Goal: Obtain resource: Download file/media

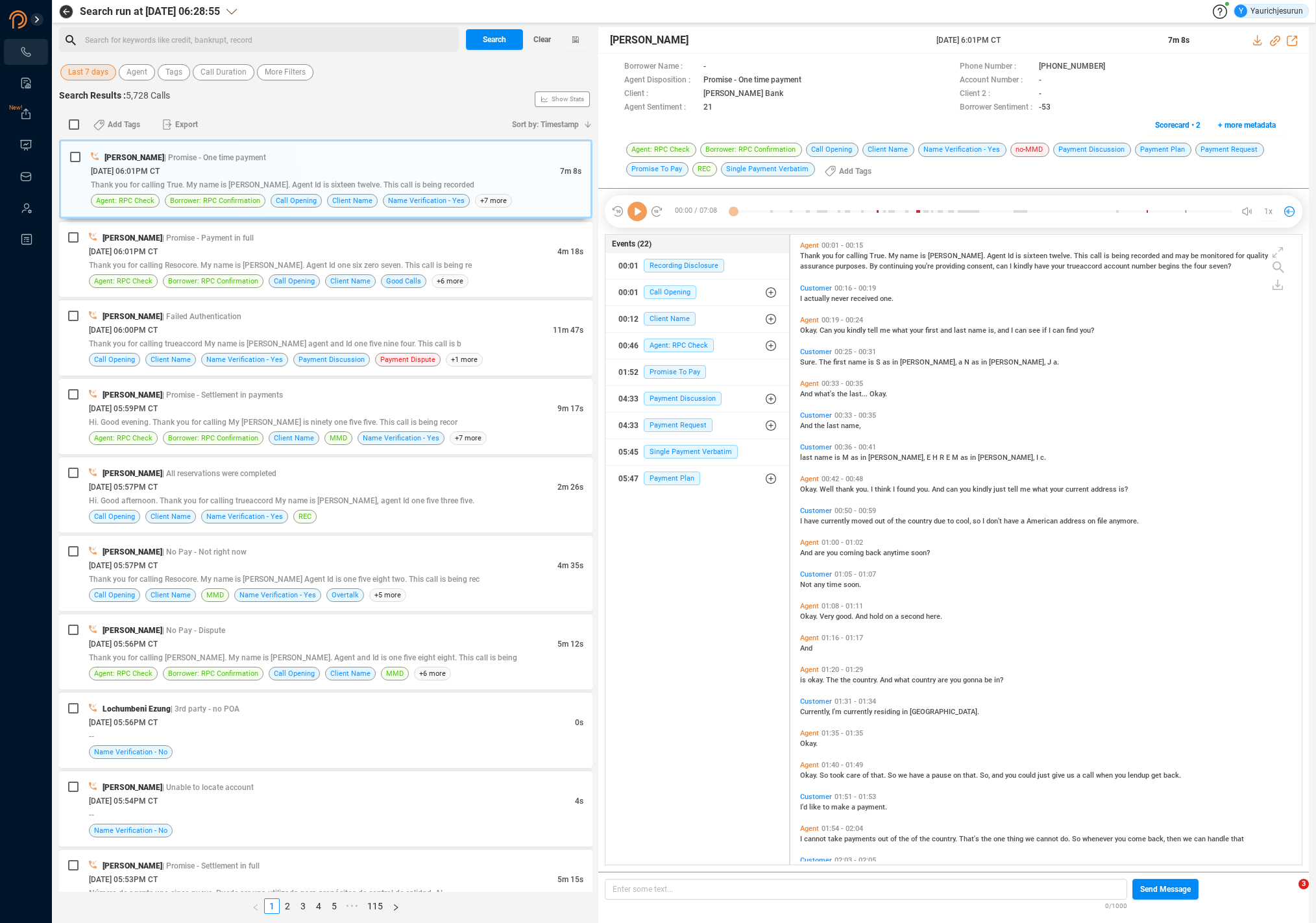
scroll to position [627, 505]
click at [76, 73] on span "Last 7 days" at bounding box center [88, 73] width 40 height 17
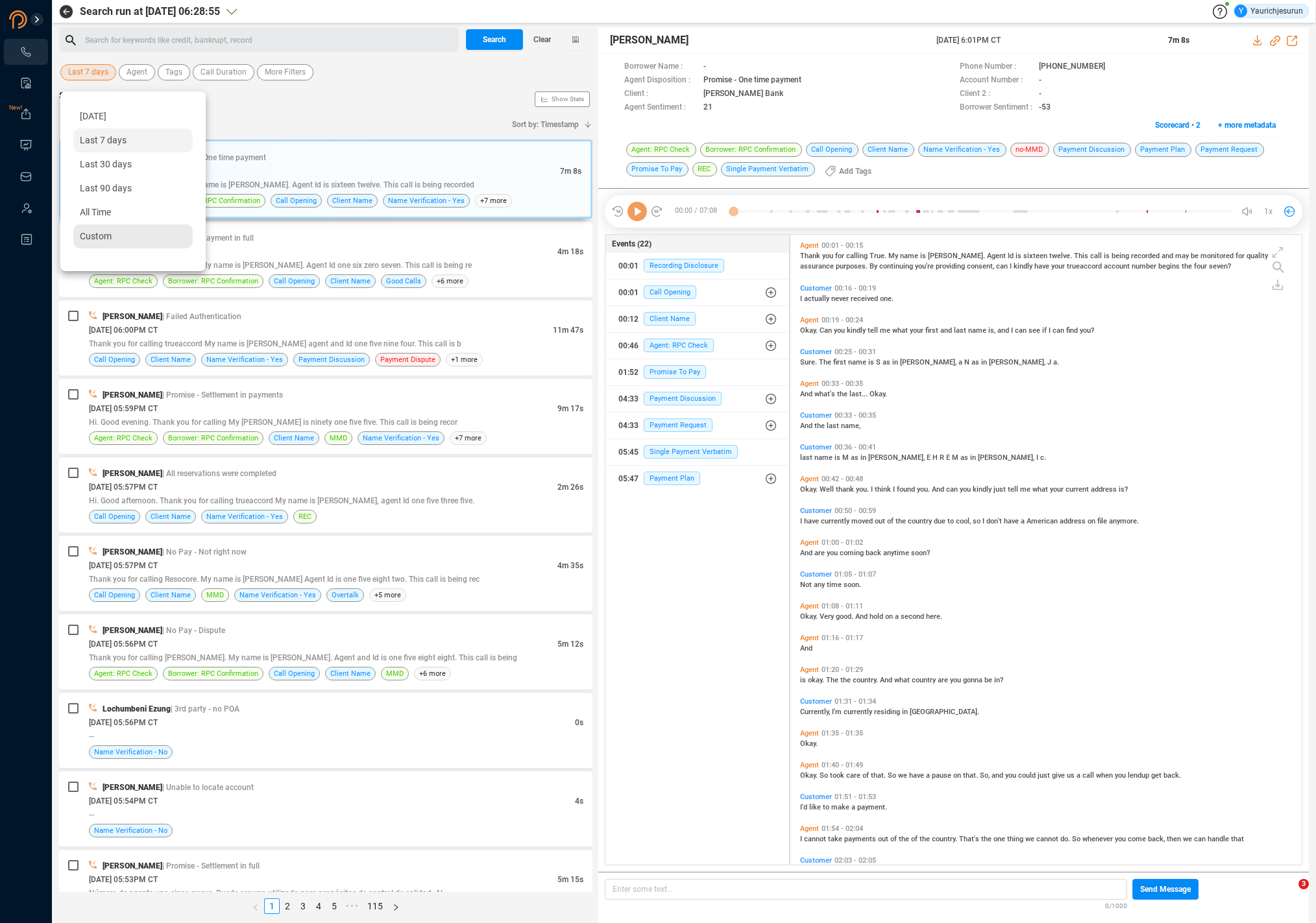
click at [77, 233] on div "Custom" at bounding box center [133, 236] width 120 height 24
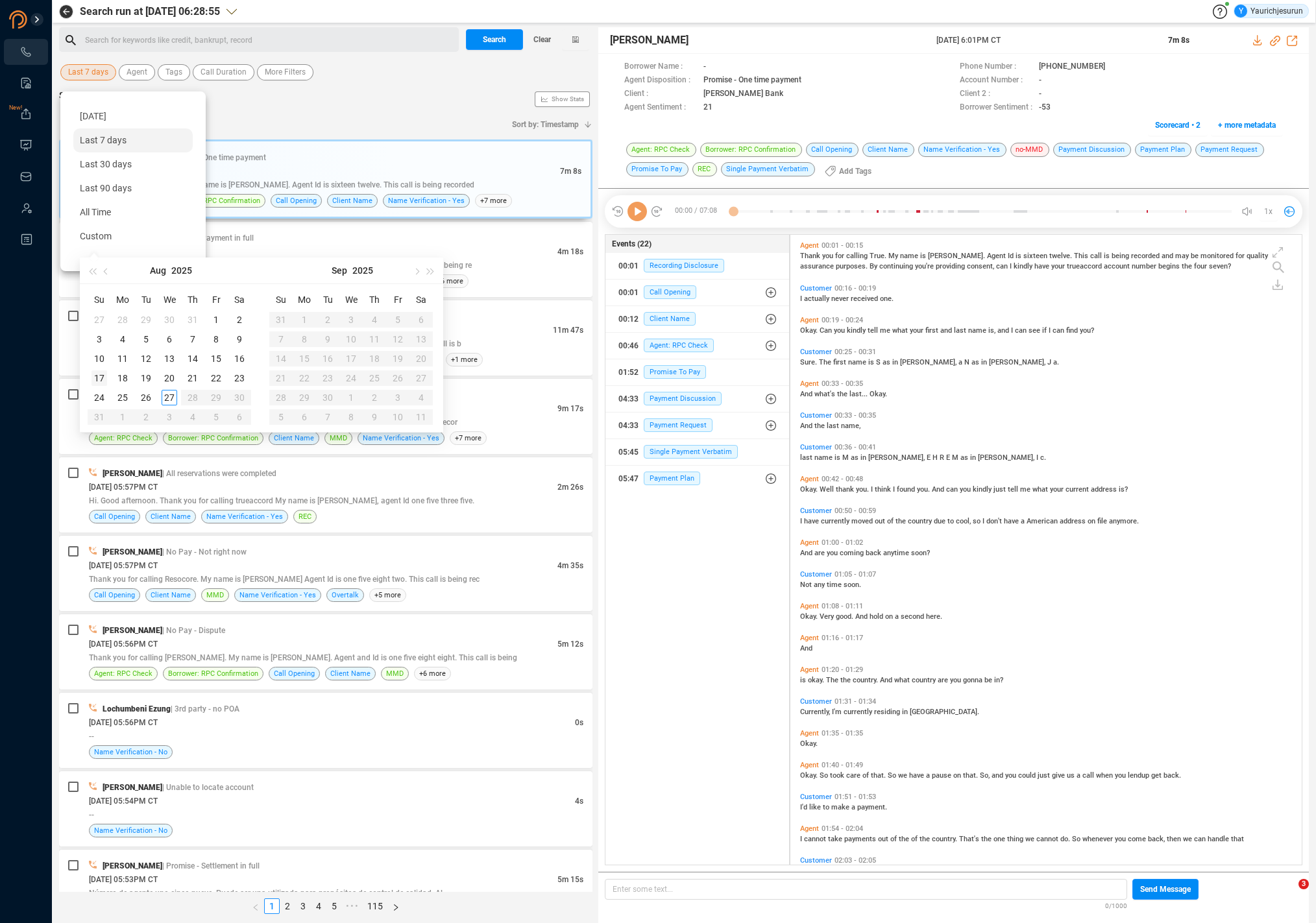
type input "[DATE]"
click at [99, 381] on div "17" at bounding box center [99, 378] width 16 height 16
type input "[DATE]"
click at [239, 379] on div "23" at bounding box center [239, 378] width 16 height 16
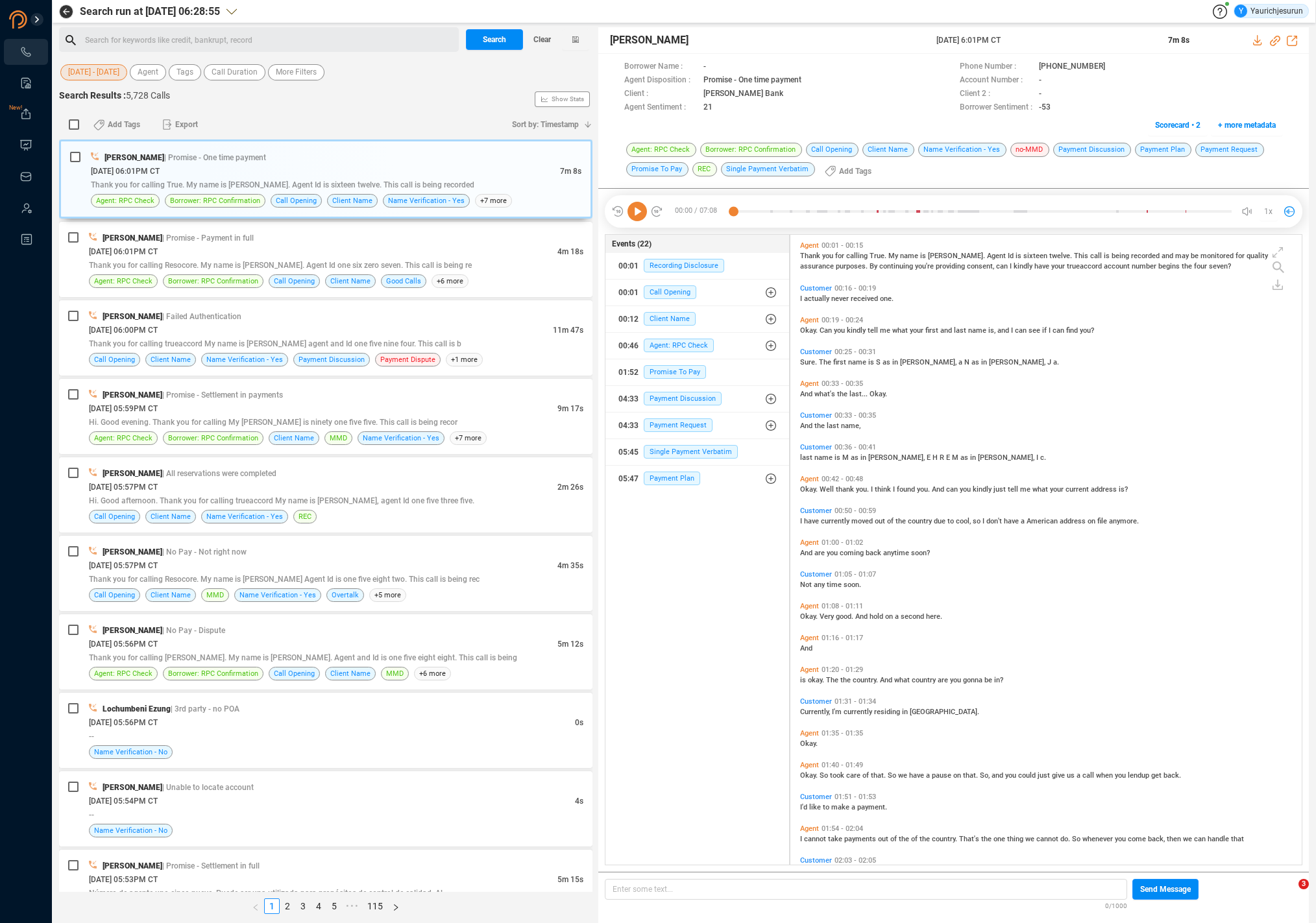
click at [299, 87] on div "Search for keywords like credit, bankrupt, record ﻿ Search Clear [DATE] - [DATE…" at bounding box center [325, 475] width 533 height 897
click at [298, 71] on span "More Filters" at bounding box center [296, 73] width 41 height 17
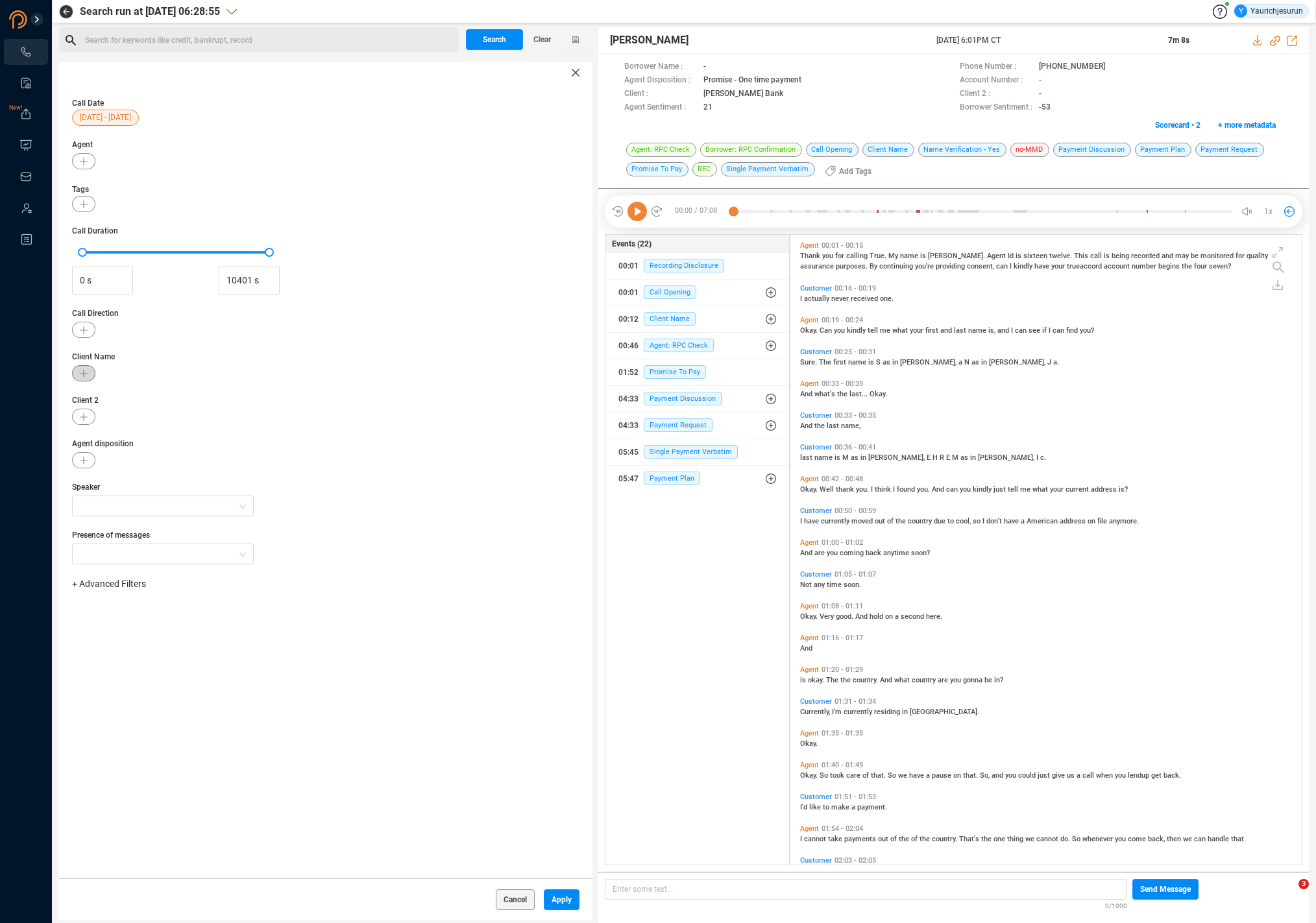
click at [76, 379] on button "button" at bounding box center [84, 373] width 24 height 17
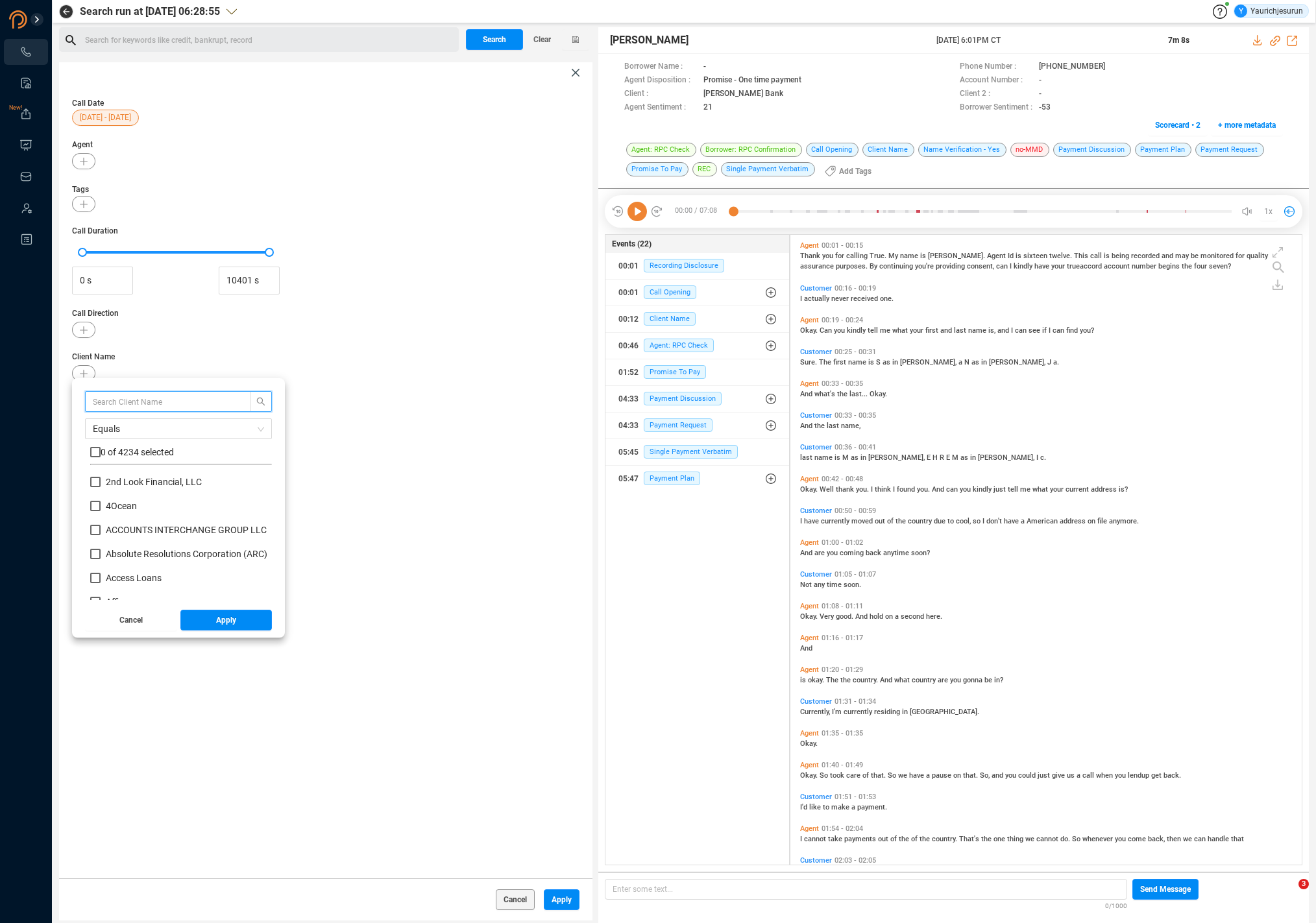
scroll to position [121, 175]
drag, startPoint x: 138, startPoint y: 401, endPoint x: 126, endPoint y: 401, distance: 12.0
click at [138, 401] on input "text" at bounding box center [162, 402] width 137 height 15
type input "flex"
click at [97, 452] on input "checkbox" at bounding box center [95, 452] width 11 height 11
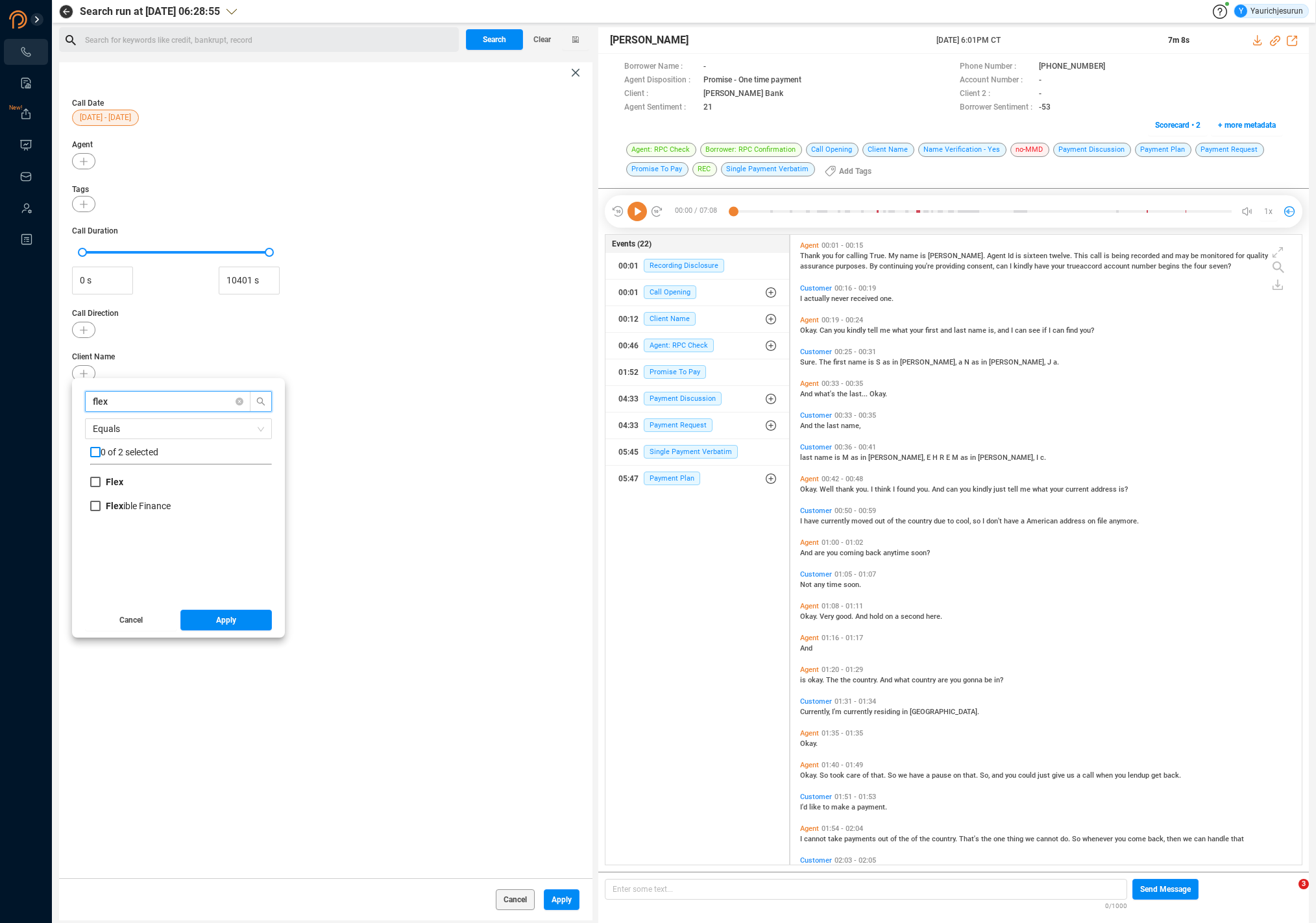
checkbox input "true"
click at [224, 617] on span "Apply" at bounding box center [226, 620] width 21 height 21
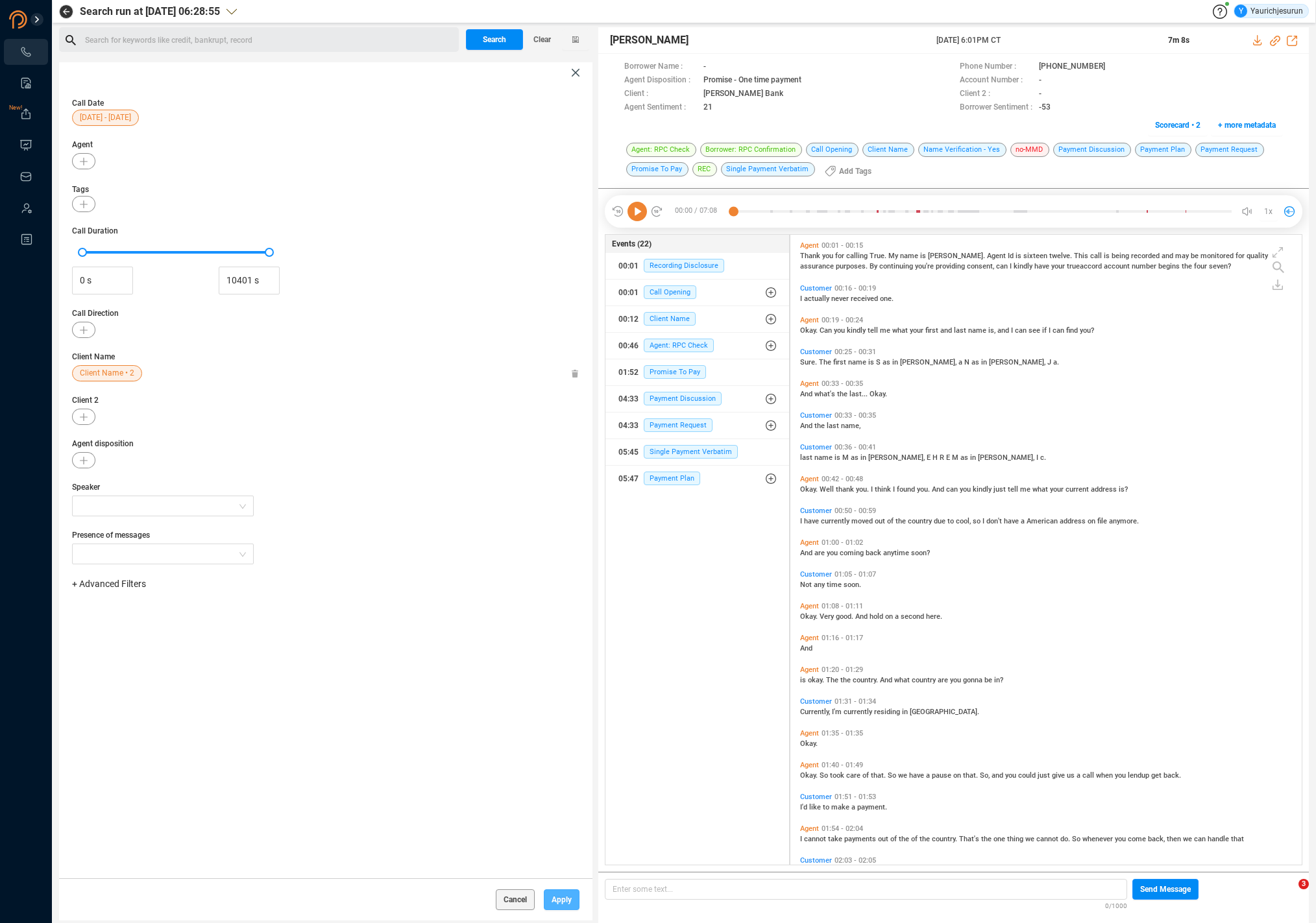
click at [555, 897] on span "Apply" at bounding box center [561, 899] width 21 height 21
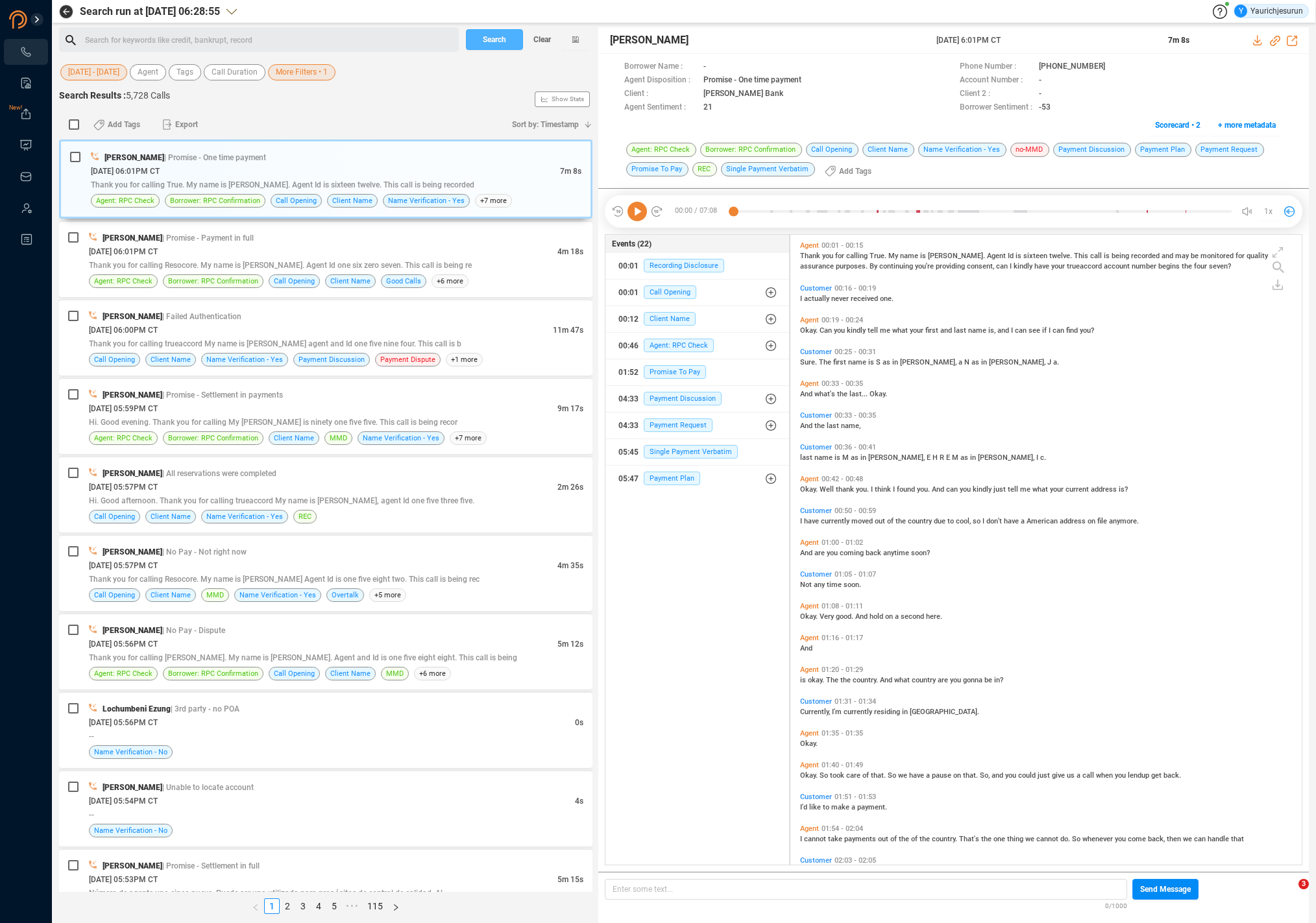
click at [486, 45] on span "Search" at bounding box center [495, 39] width 24 height 21
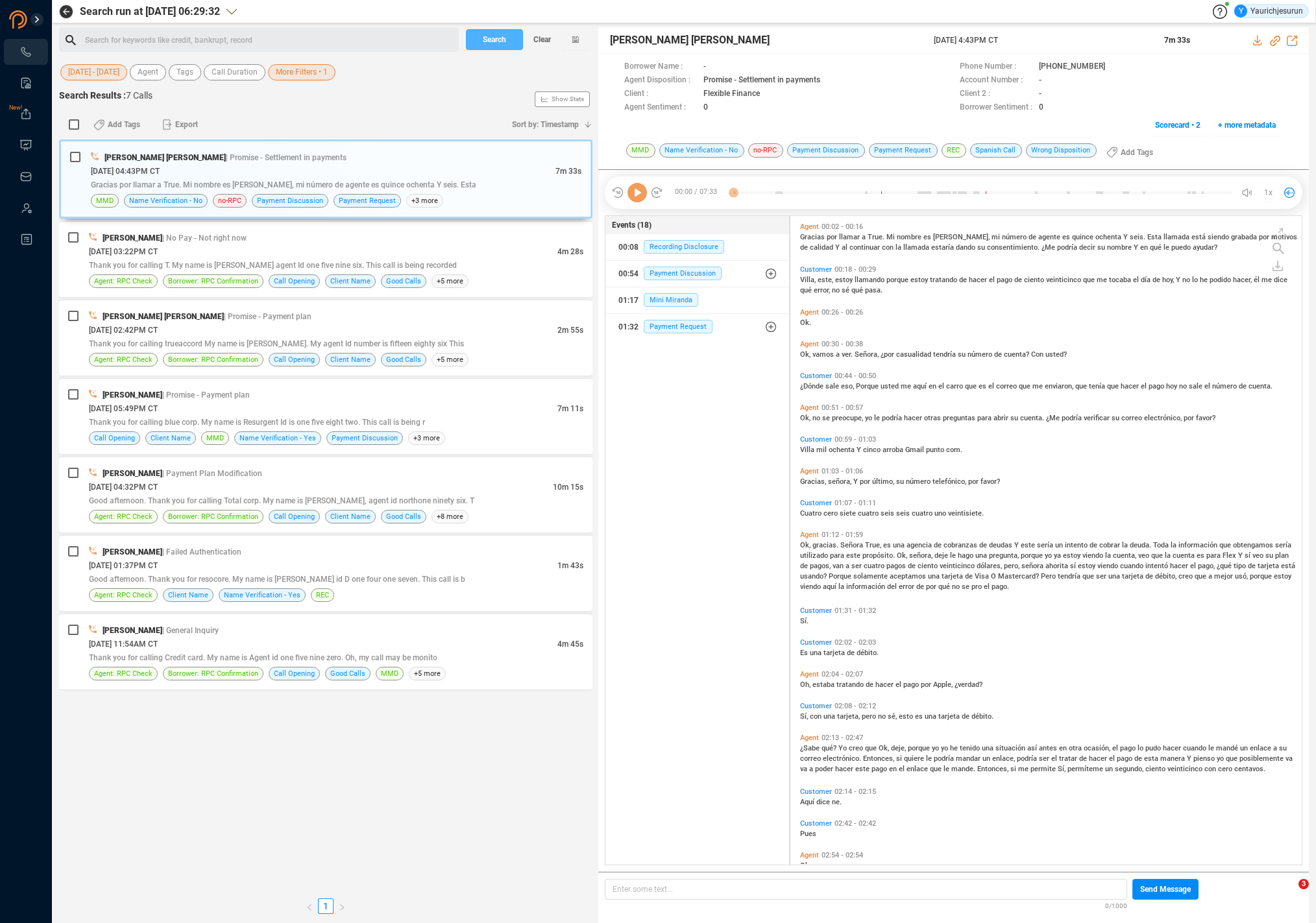
scroll to position [647, 505]
click at [74, 126] on input "checkbox" at bounding box center [73, 124] width 11 height 11
checkbox input "true"
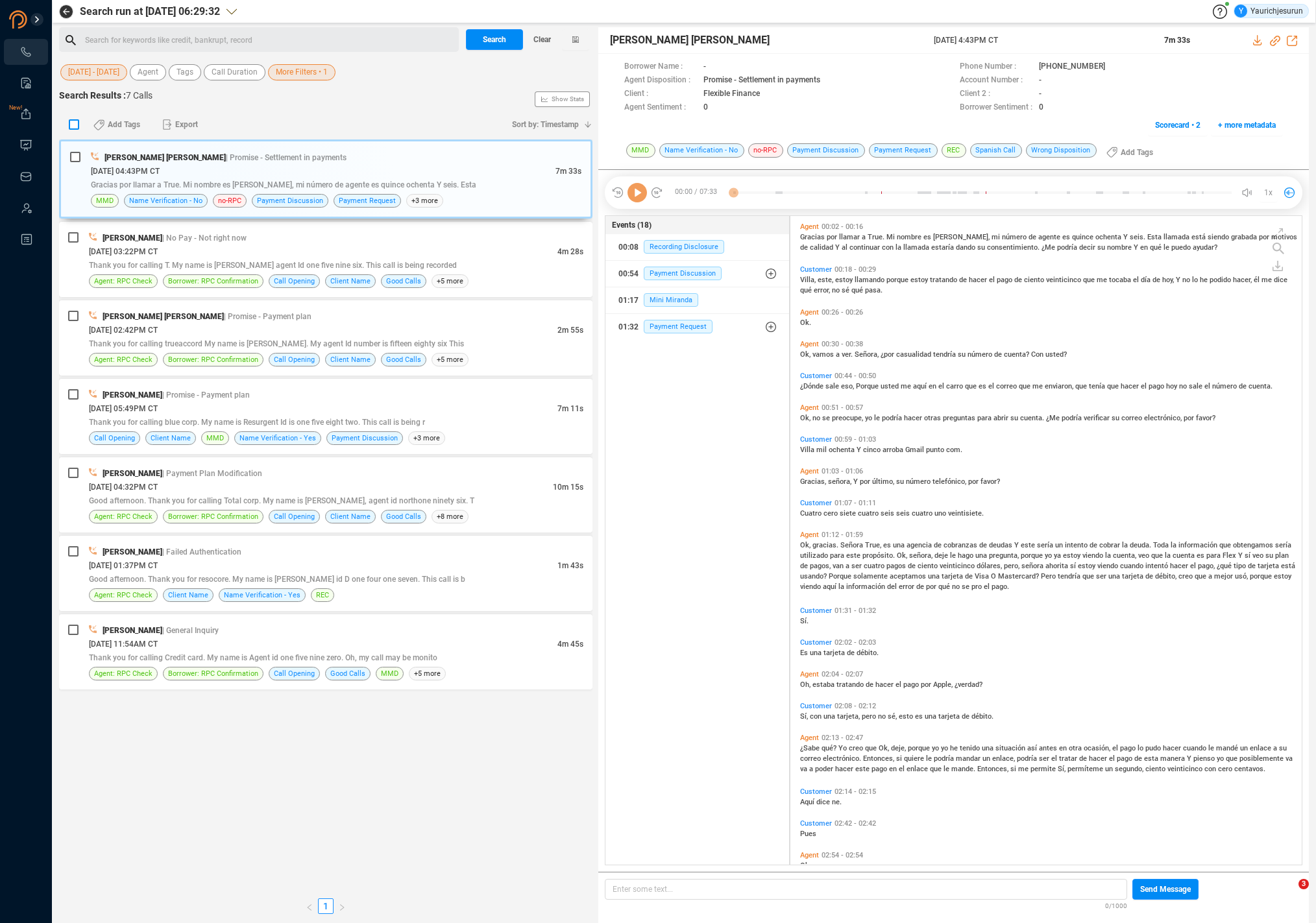
checkbox input "true"
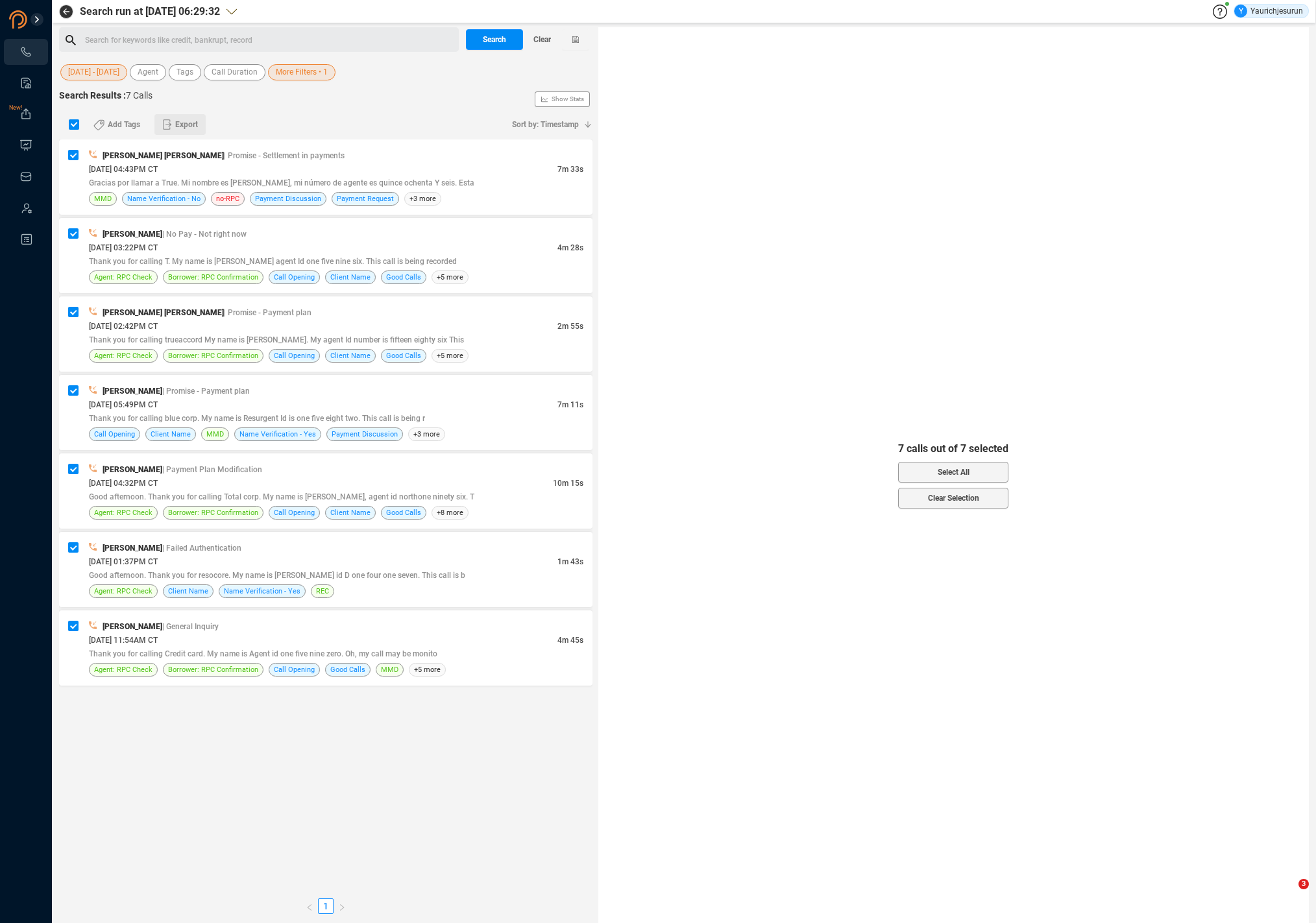
click at [193, 129] on span "Export" at bounding box center [186, 124] width 23 height 21
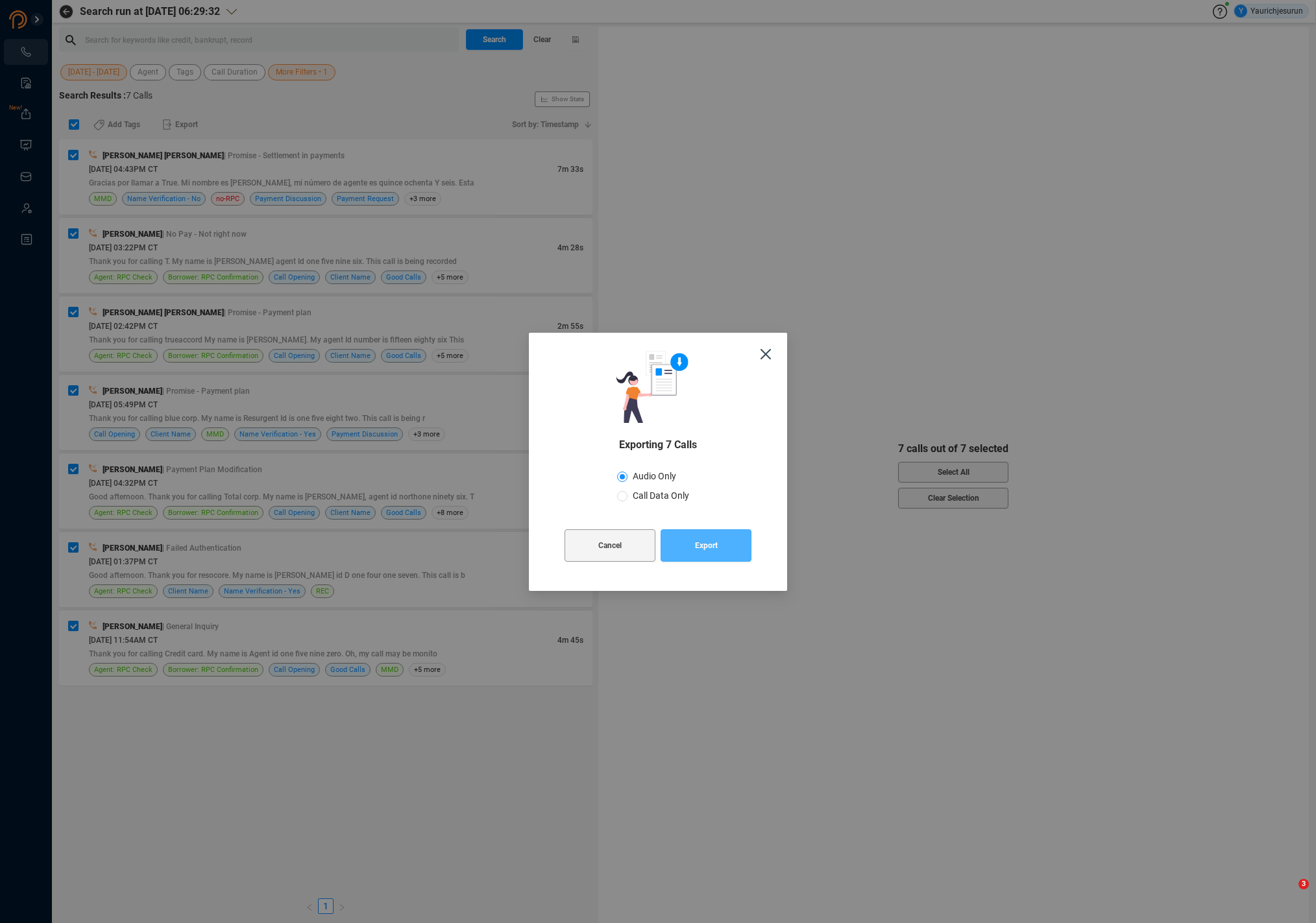
click at [719, 554] on button "Export" at bounding box center [706, 545] width 91 height 32
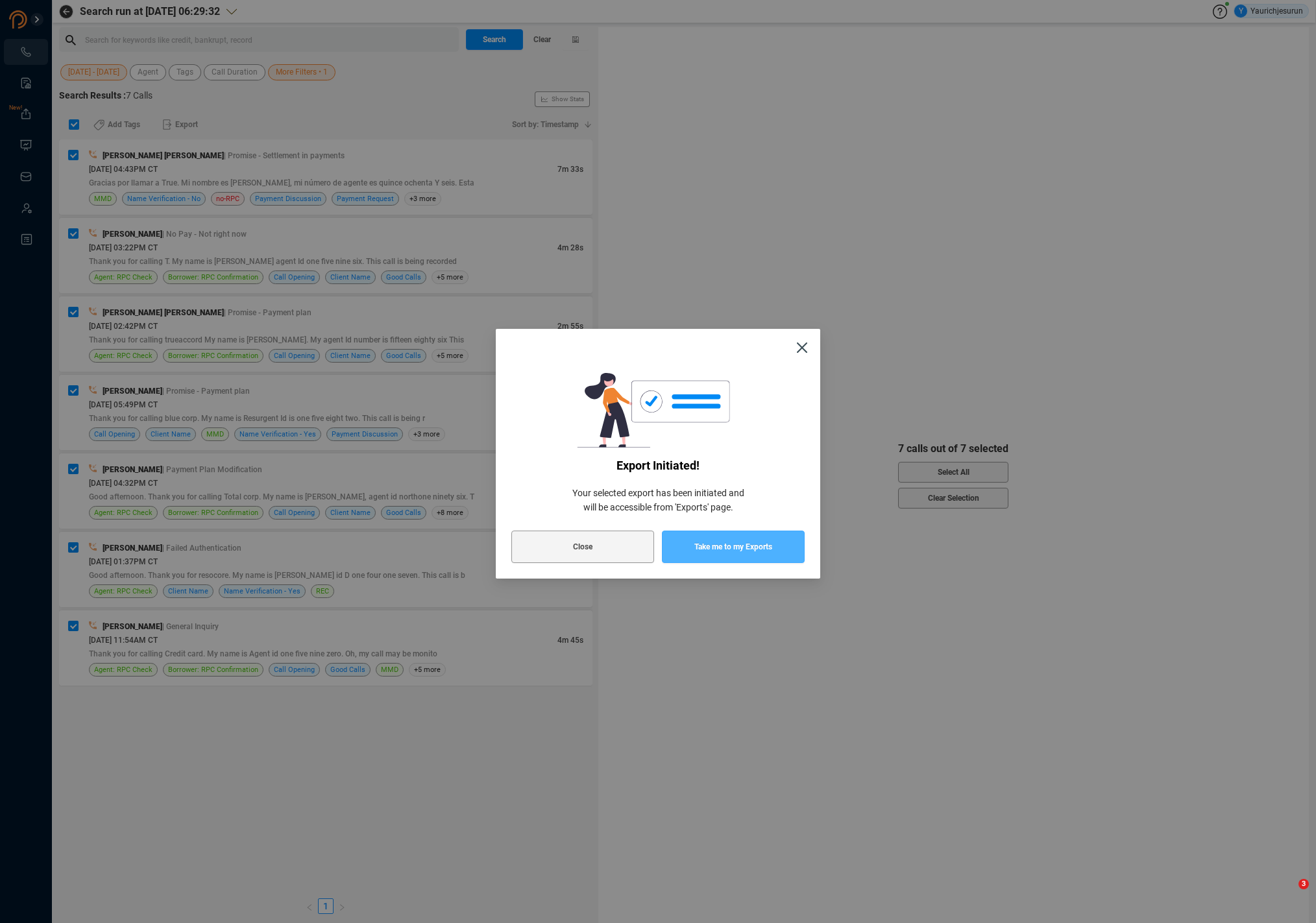
click at [719, 554] on span "Take me to my Exports" at bounding box center [733, 547] width 77 height 32
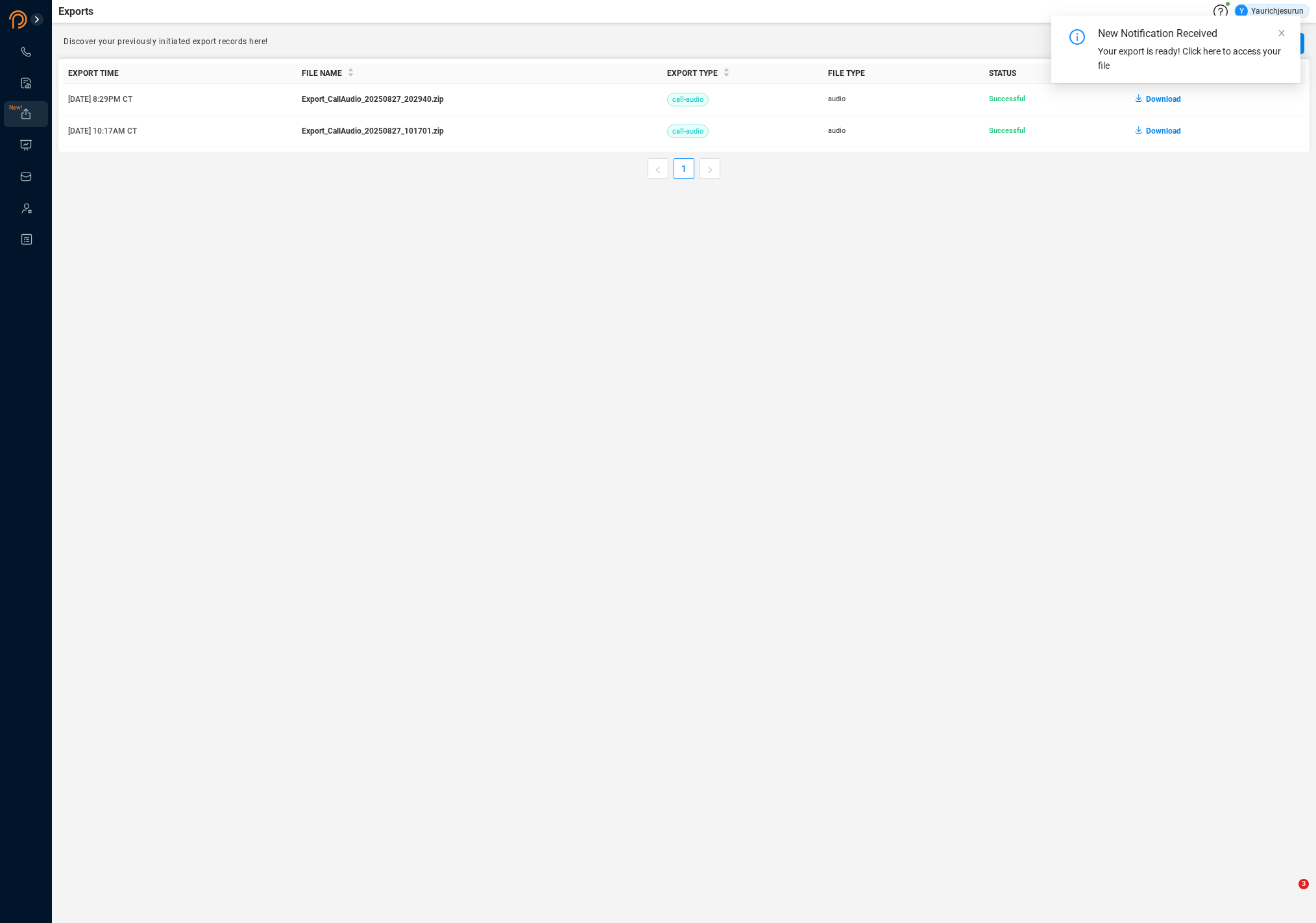
click at [1157, 101] on span "Download" at bounding box center [1164, 99] width 35 height 21
click at [30, 58] on span at bounding box center [25, 51] width 13 height 13
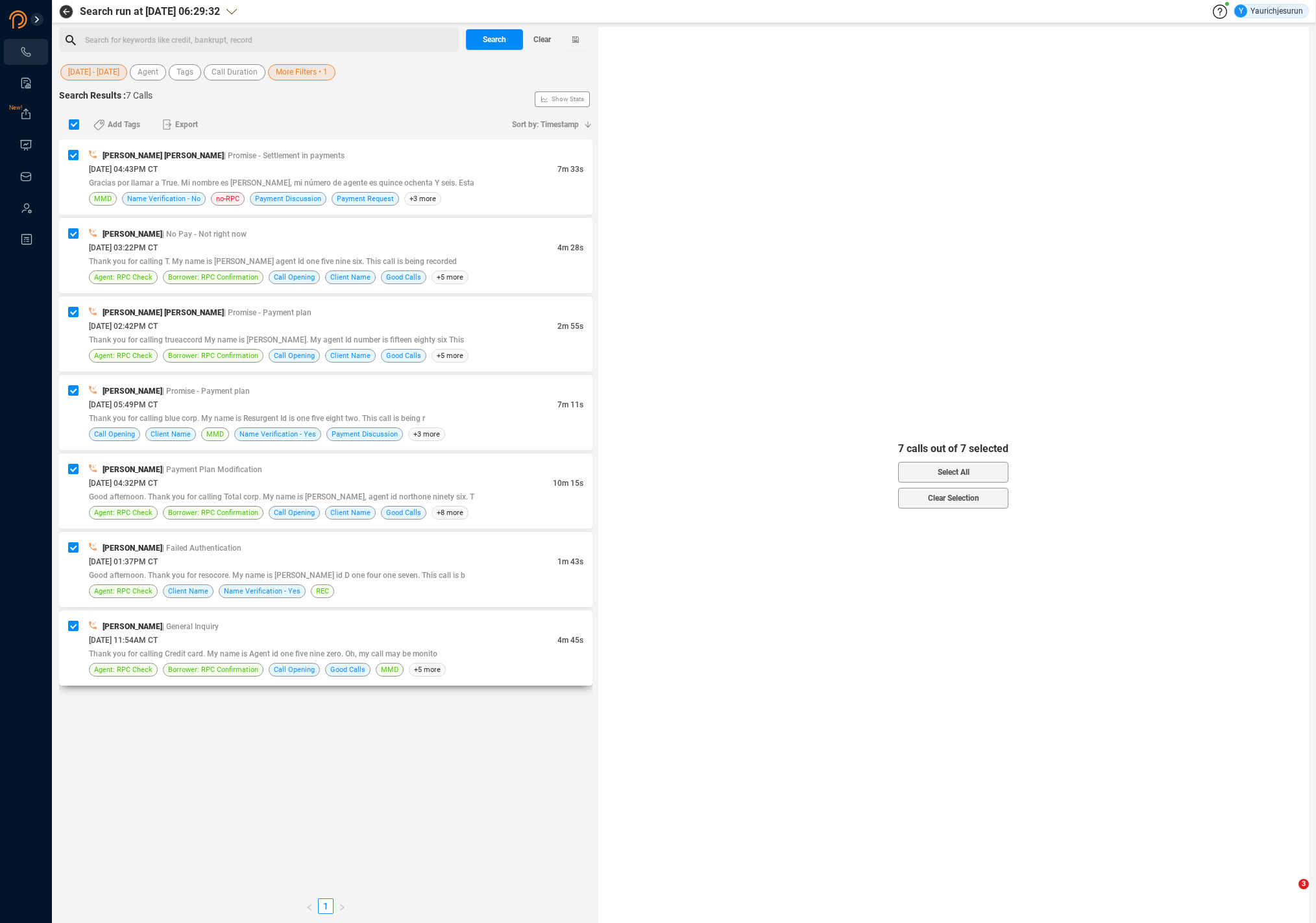
click at [309, 627] on div "[PERSON_NAME] | General Inquiry" at bounding box center [336, 626] width 495 height 14
checkbox input "false"
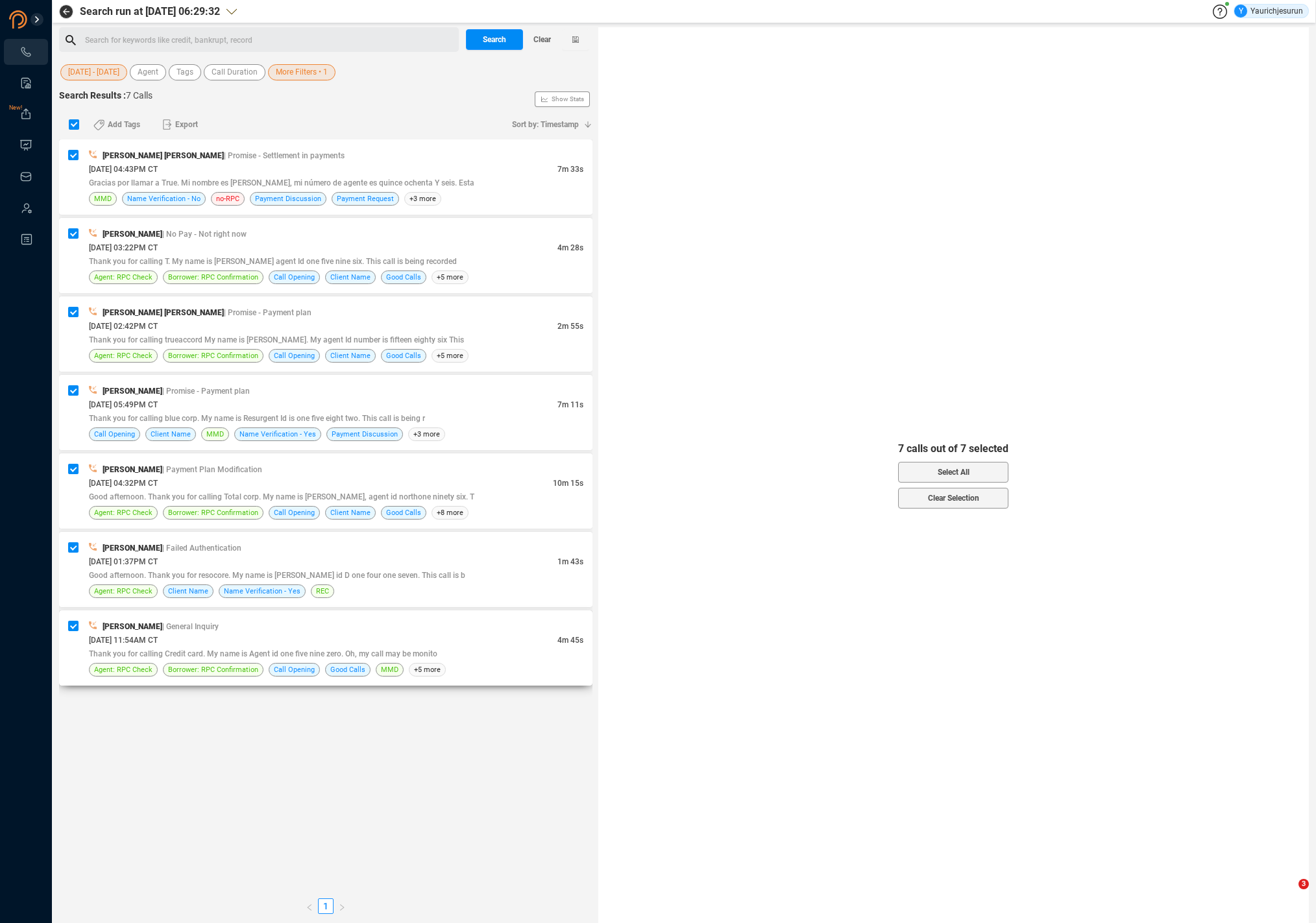
checkbox input "false"
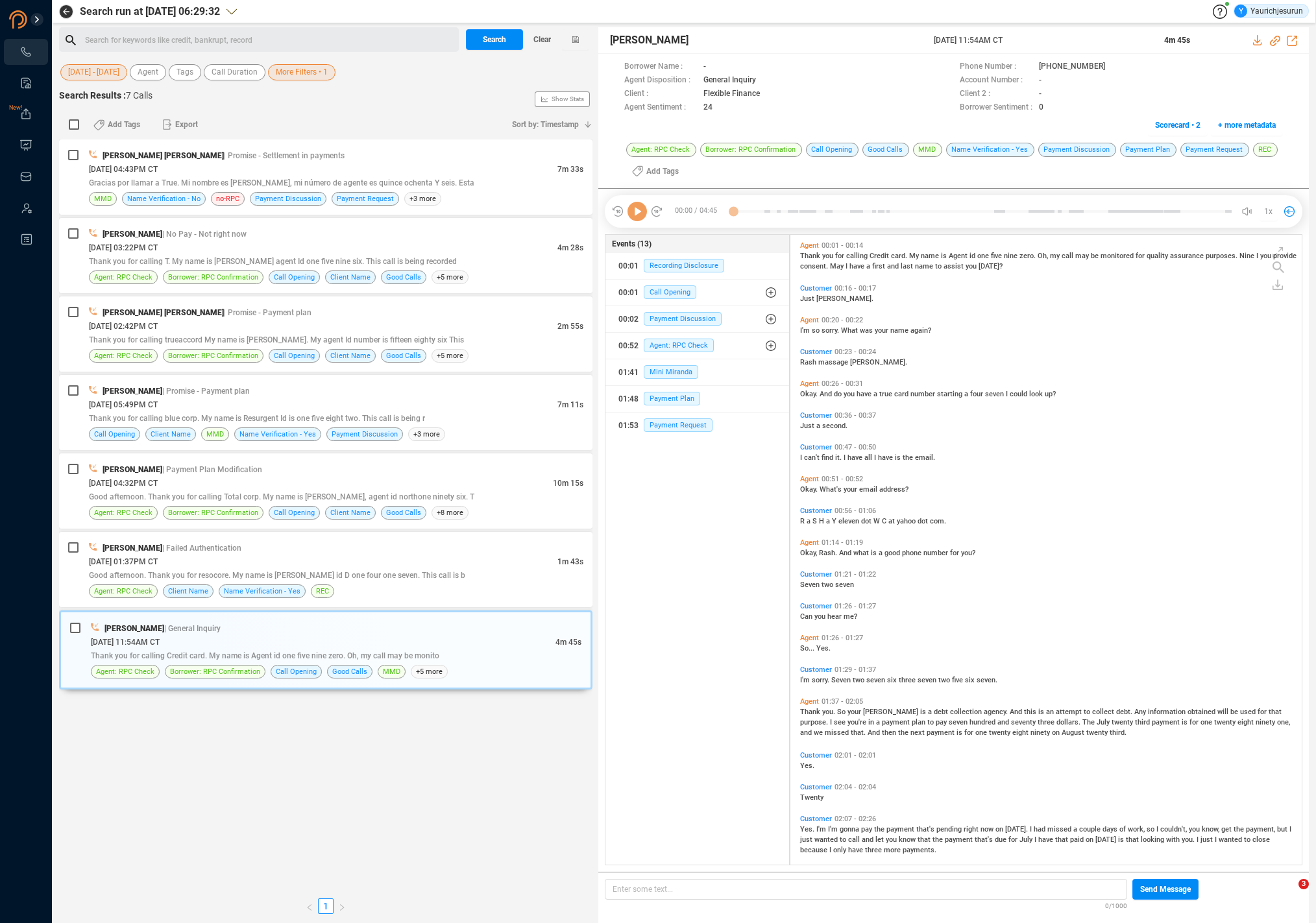
scroll to position [4, 7]
click at [74, 120] on input "checkbox" at bounding box center [73, 124] width 11 height 11
checkbox input "true"
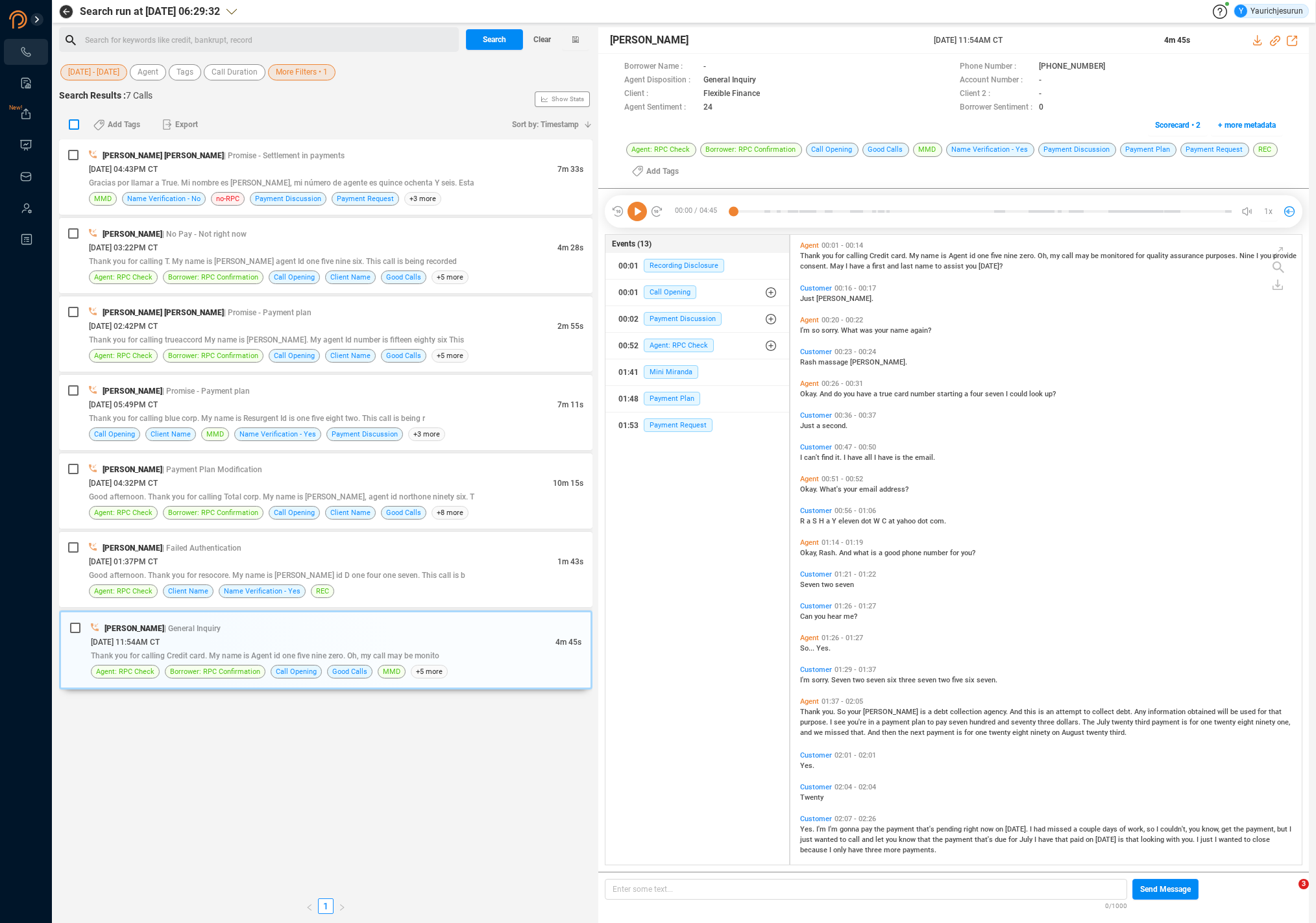
checkbox input "true"
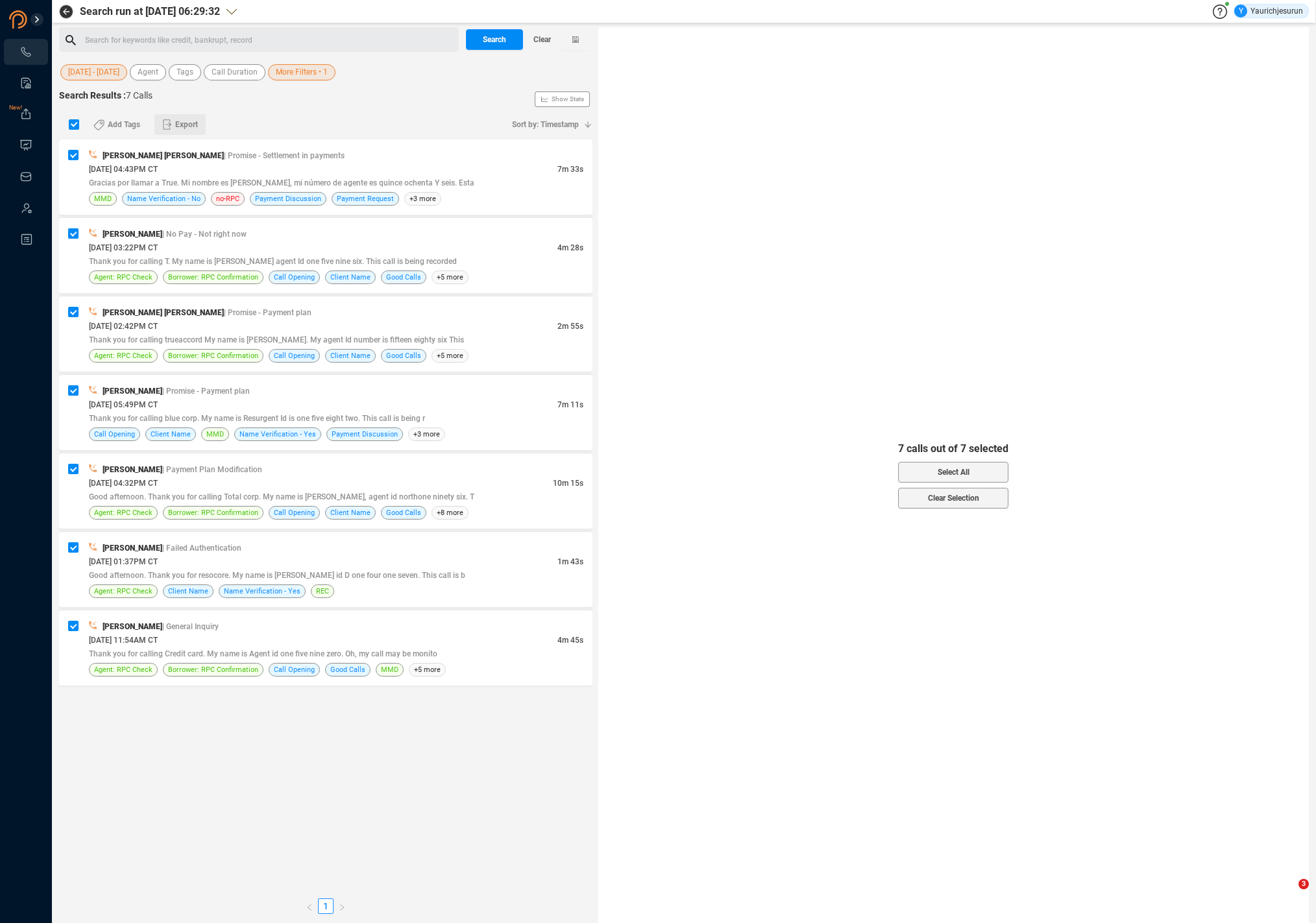
click at [199, 125] on button "Export" at bounding box center [180, 124] width 51 height 21
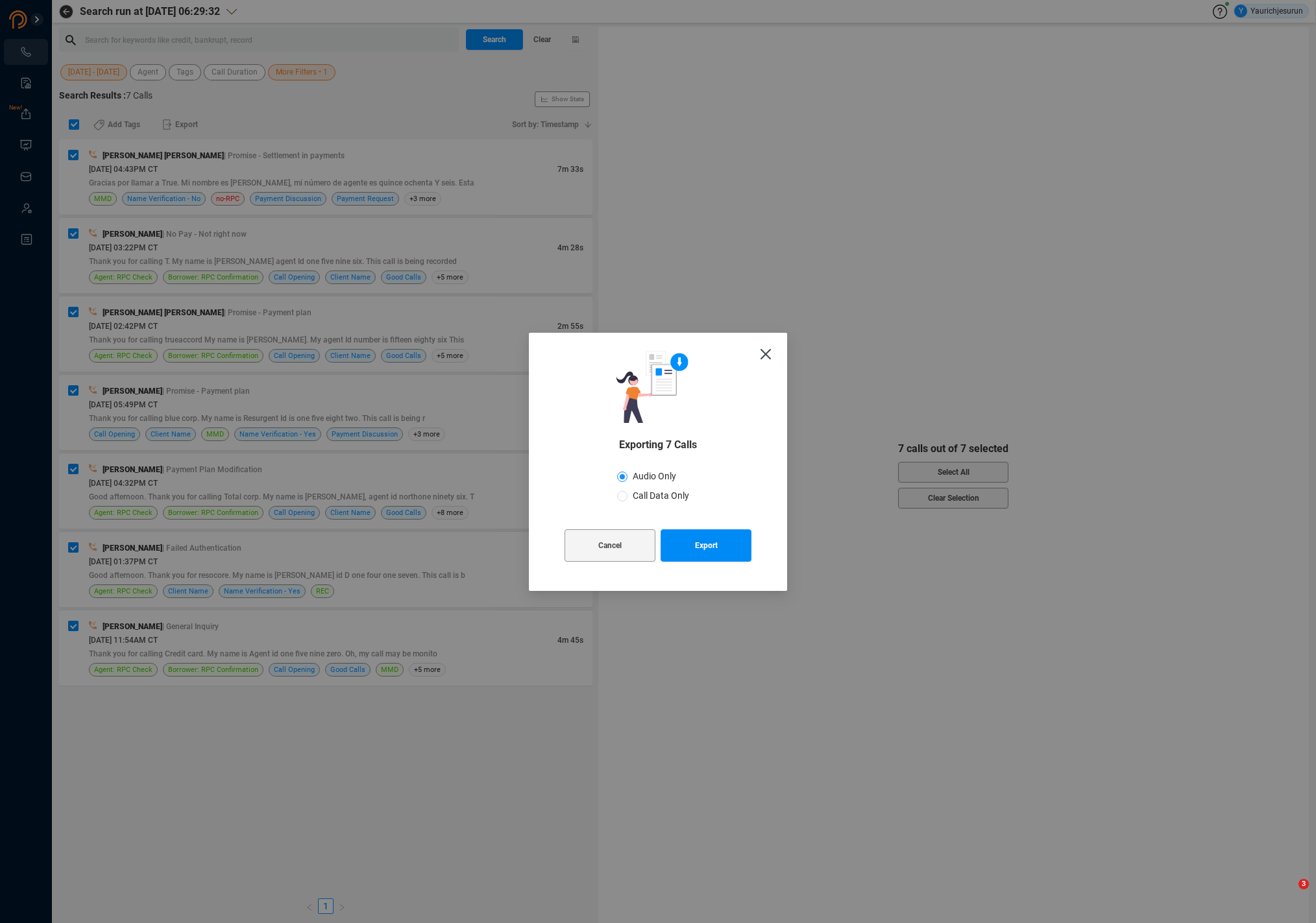
click at [662, 503] on label "Call Data Only" at bounding box center [656, 496] width 77 height 20
click at [627, 502] on input "Call Data Only" at bounding box center [622, 496] width 11 height 11
radio input "true"
radio input "false"
click at [712, 550] on span "Export" at bounding box center [706, 545] width 23 height 32
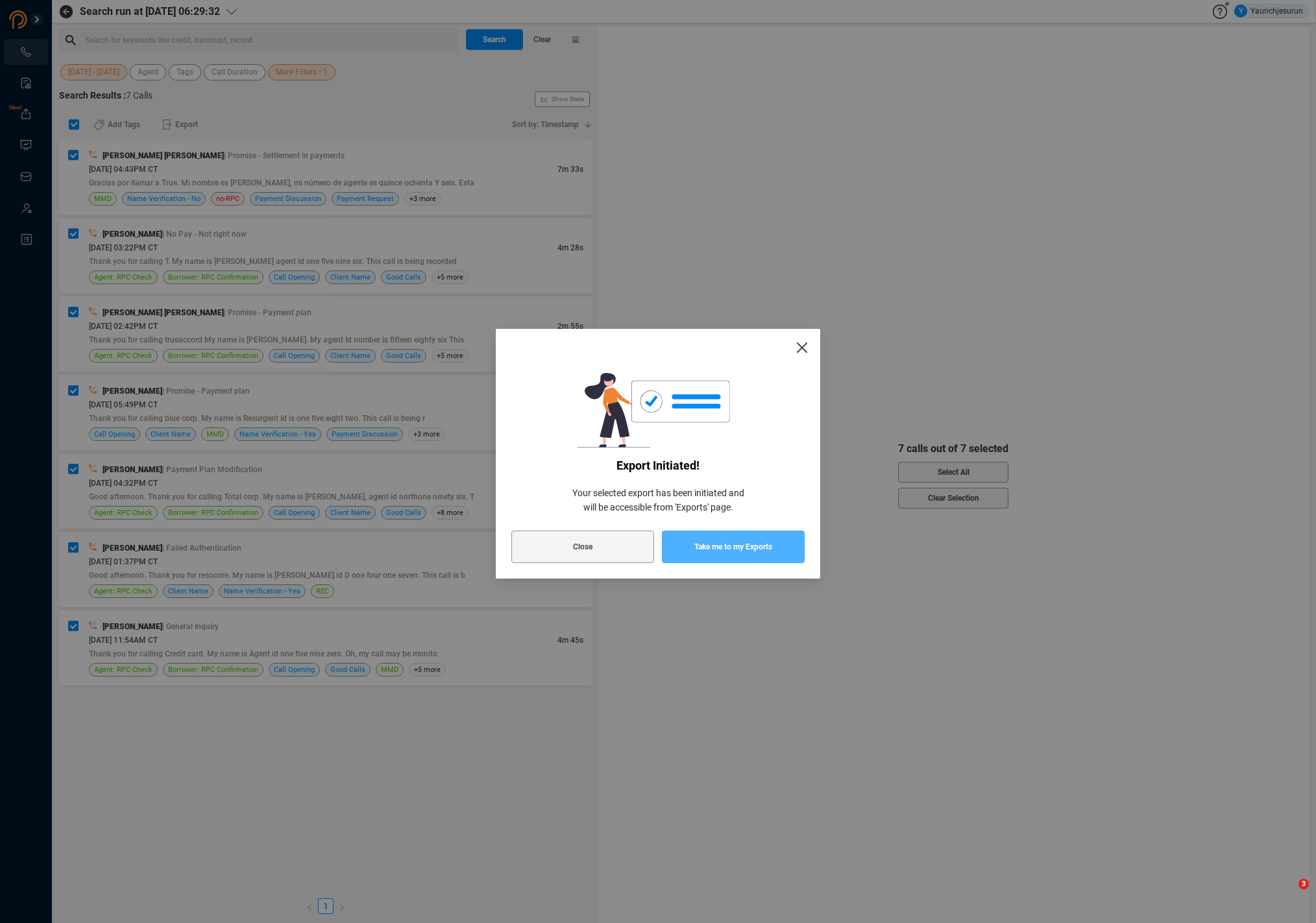
click at [712, 550] on span "Take me to my Exports" at bounding box center [733, 547] width 77 height 32
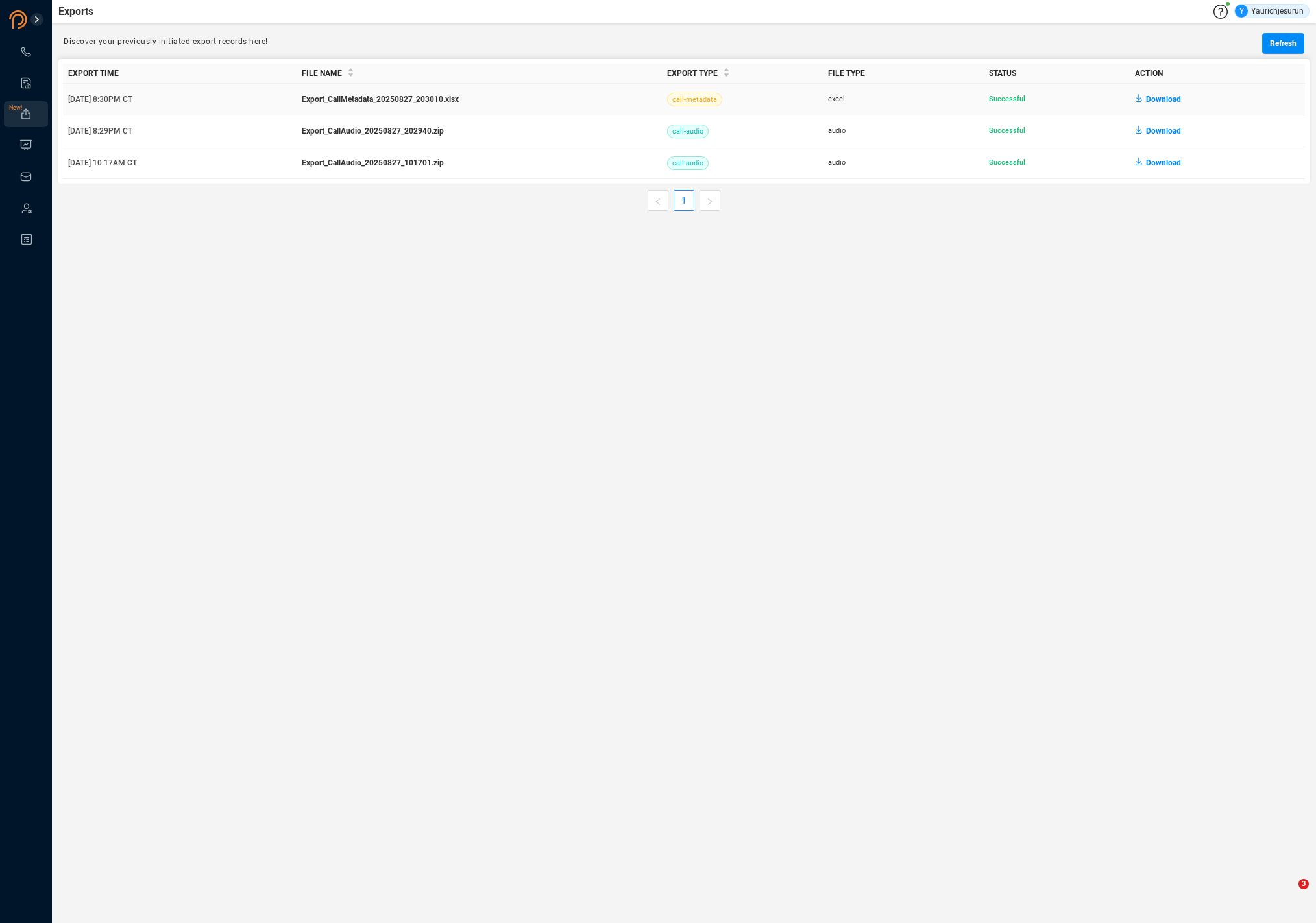
click at [1153, 103] on span "Download" at bounding box center [1164, 99] width 35 height 21
